Goal: Task Accomplishment & Management: Complete application form

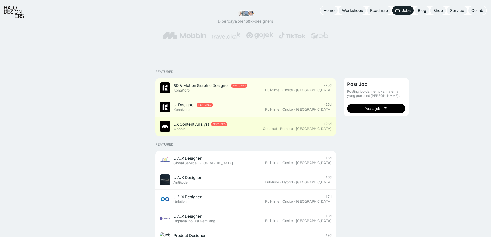
scroll to position [77, 0]
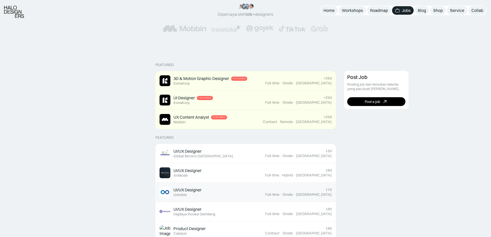
click at [218, 189] on div "UI/UX Designer Featured Unictive" at bounding box center [213, 192] width 106 height 11
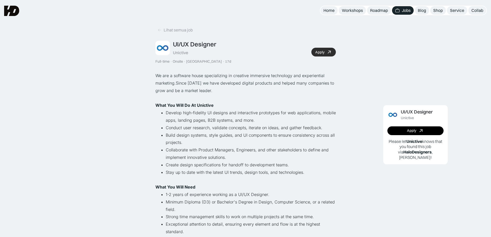
click at [325, 50] on link "Apply" at bounding box center [323, 52] width 24 height 9
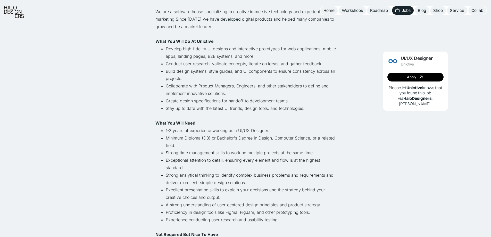
scroll to position [129, 0]
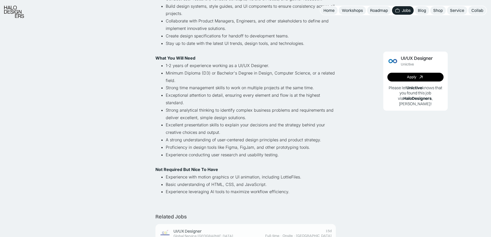
drag, startPoint x: 395, startPoint y: 34, endPoint x: 391, endPoint y: 36, distance: 3.8
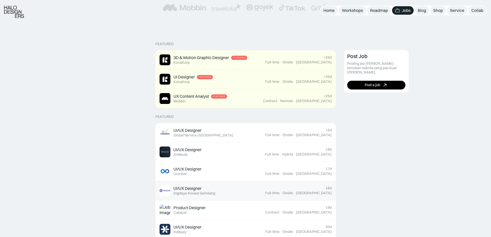
scroll to position [155, 0]
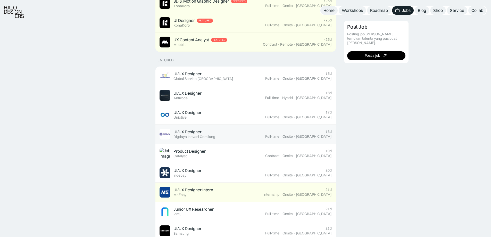
click at [246, 137] on div "UI/UX Designer Featured Digdaya Inovasi Gemilang" at bounding box center [213, 134] width 106 height 11
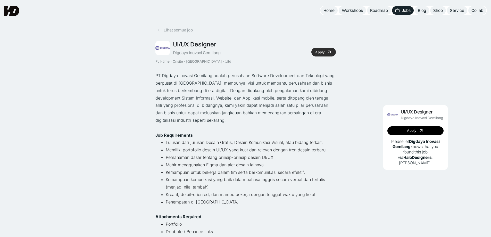
click at [329, 53] on icon at bounding box center [329, 51] width 7 height 7
